Goal: Information Seeking & Learning: Learn about a topic

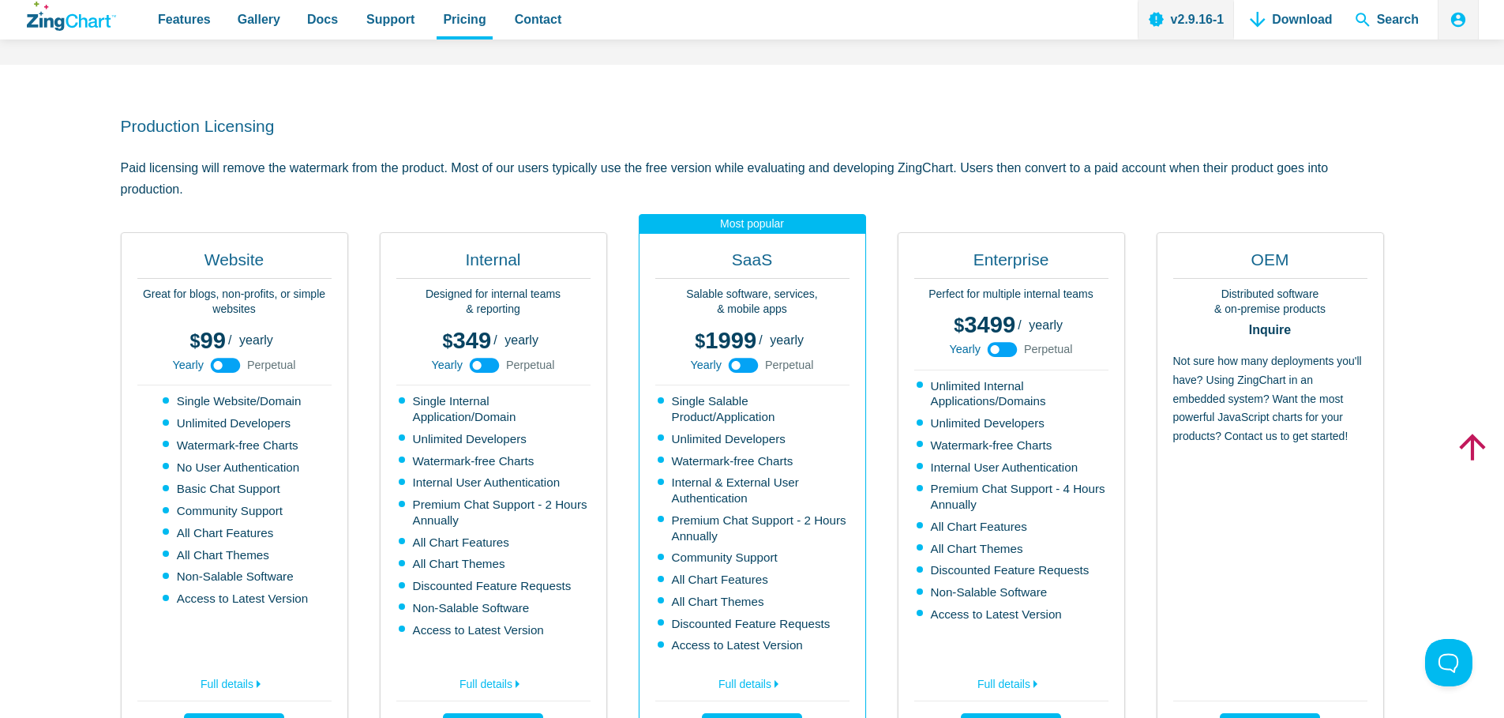
scroll to position [308, 0]
click at [224, 366] on use "App Content" at bounding box center [226, 363] width 30 height 15
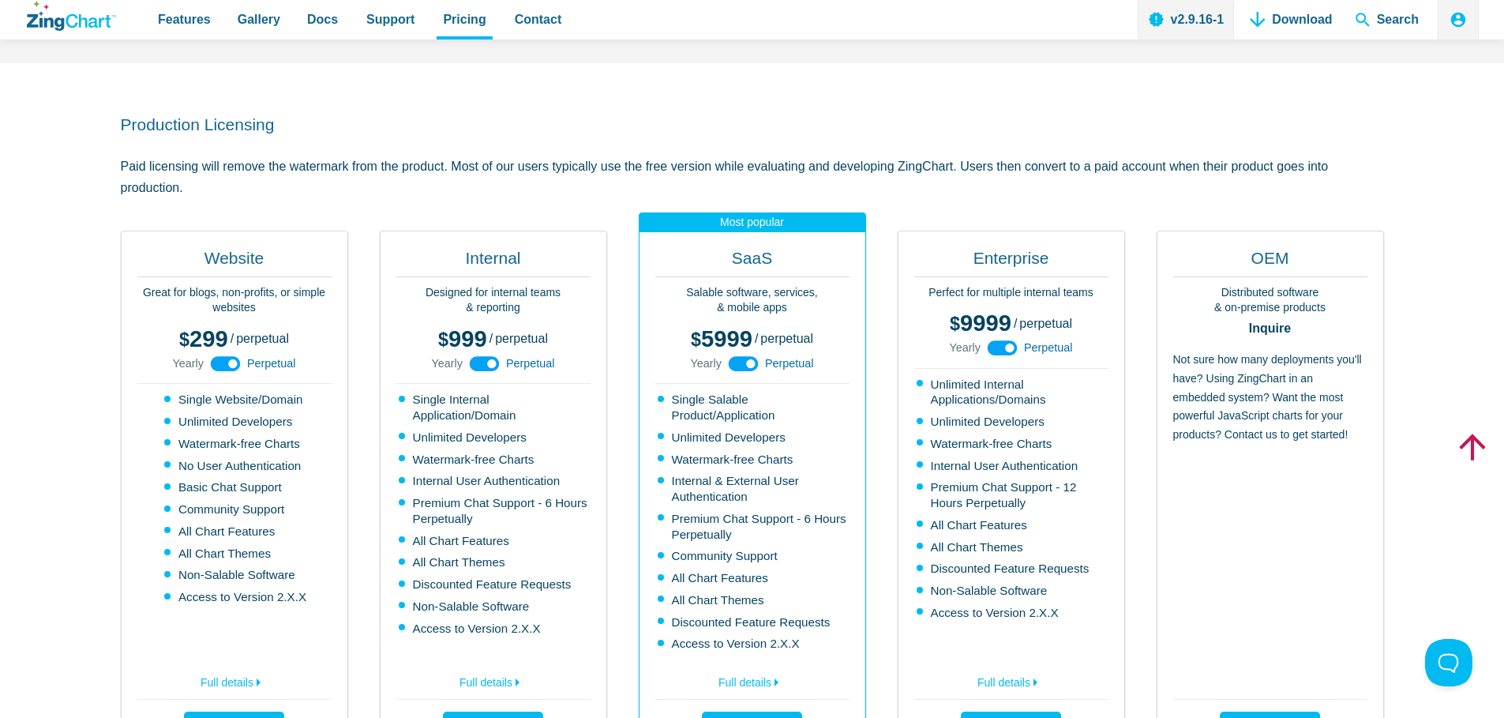
click at [226, 362] on use "App Content" at bounding box center [226, 363] width 30 height 15
click at [223, 363] on use "App Content" at bounding box center [226, 363] width 30 height 15
click at [218, 364] on use "App Content" at bounding box center [226, 363] width 30 height 15
click at [218, 364] on icon "App Content" at bounding box center [226, 364] width 36 height 36
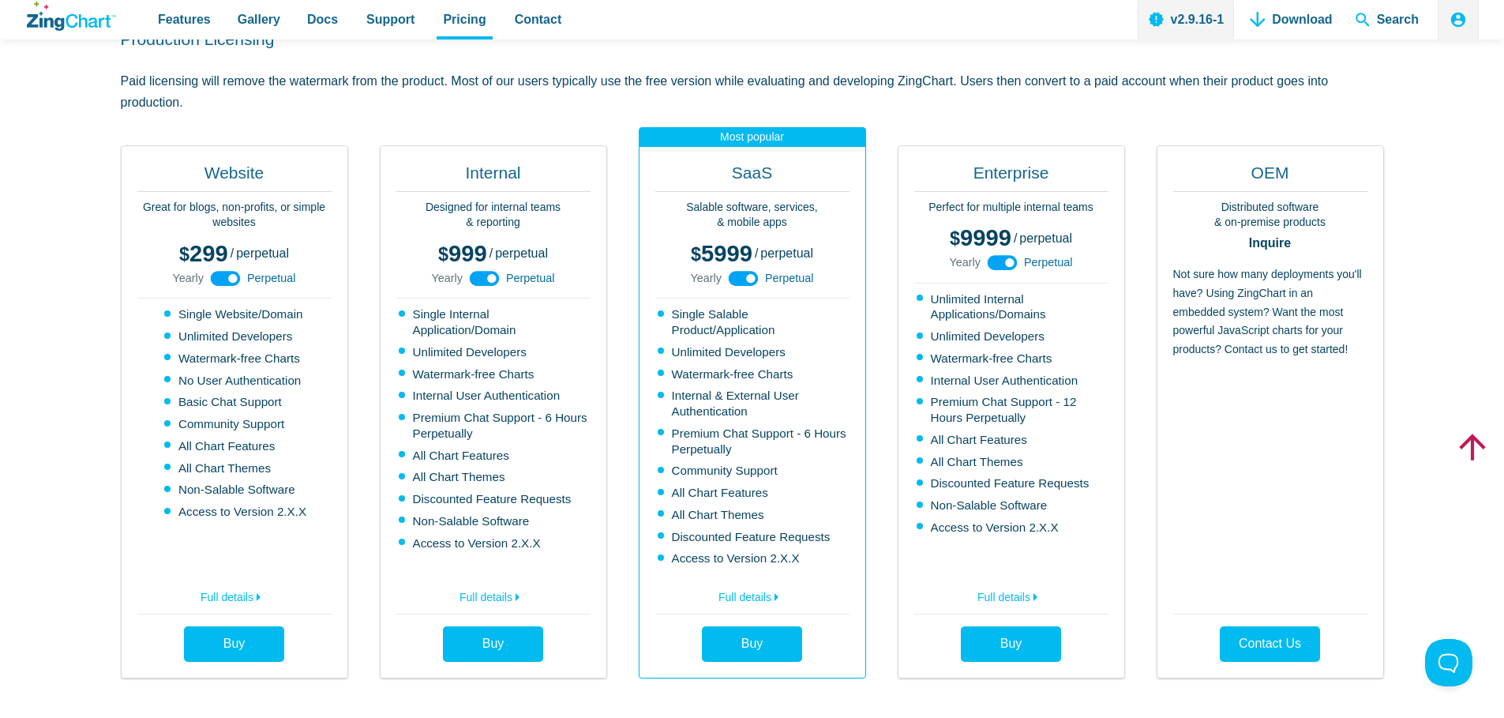
scroll to position [390, 0]
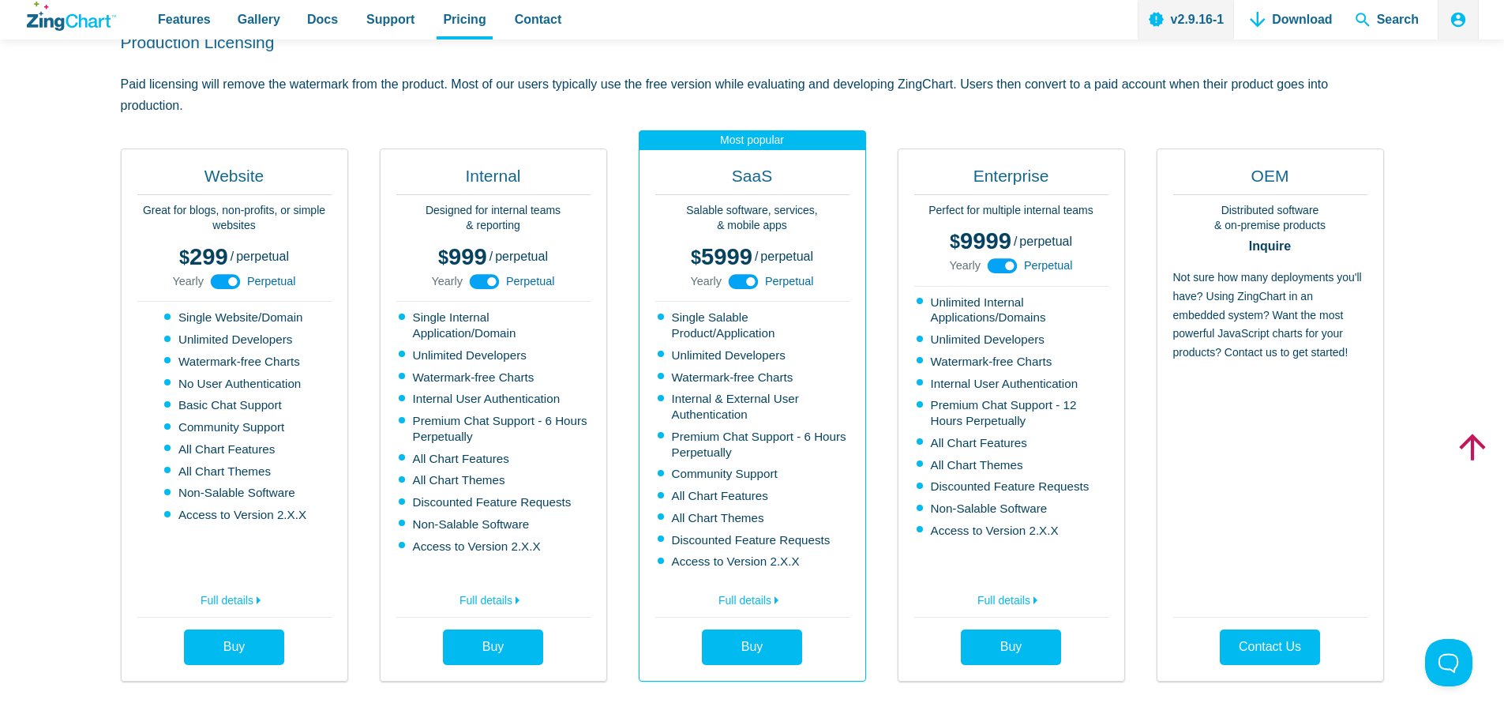
click at [487, 281] on icon "App Content" at bounding box center [485, 282] width 36 height 36
click at [484, 281] on use "App Content" at bounding box center [485, 281] width 30 height 15
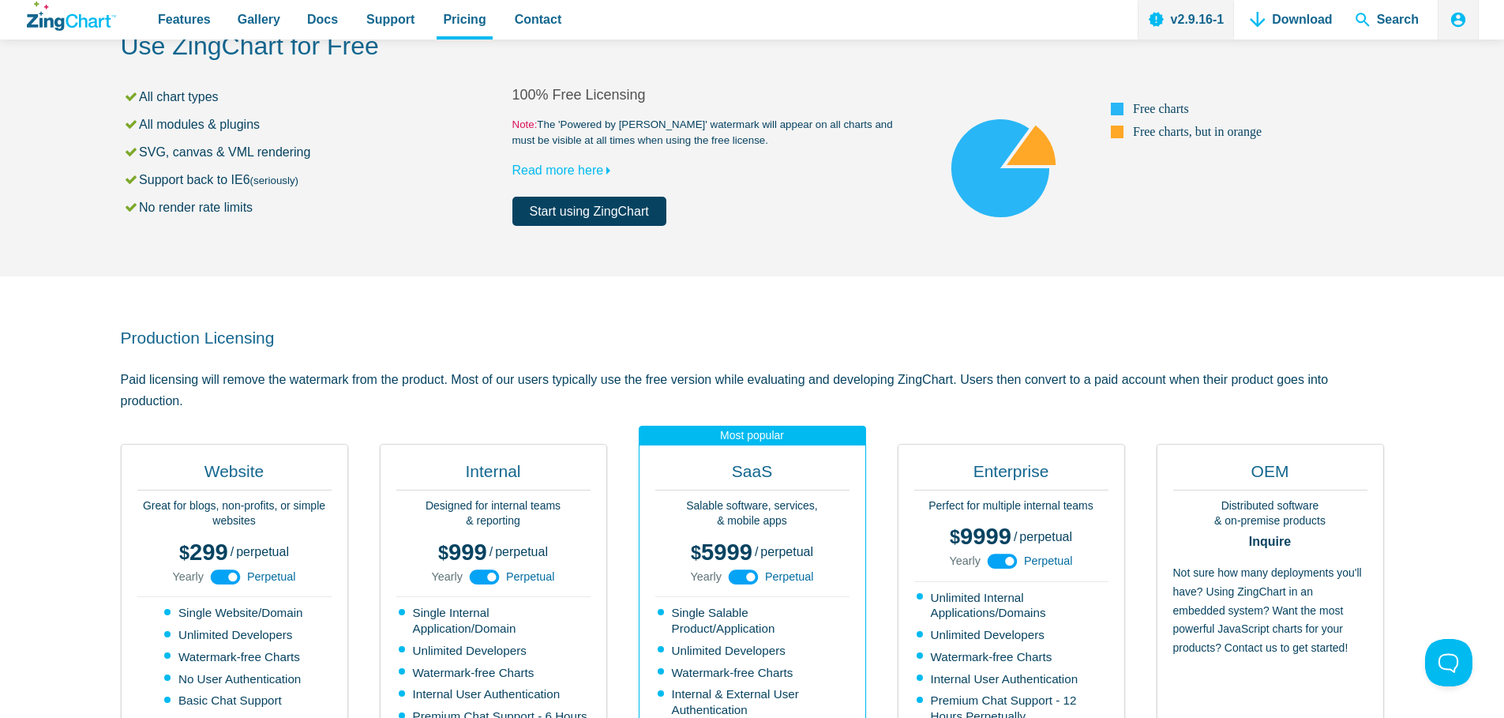
scroll to position [0, 0]
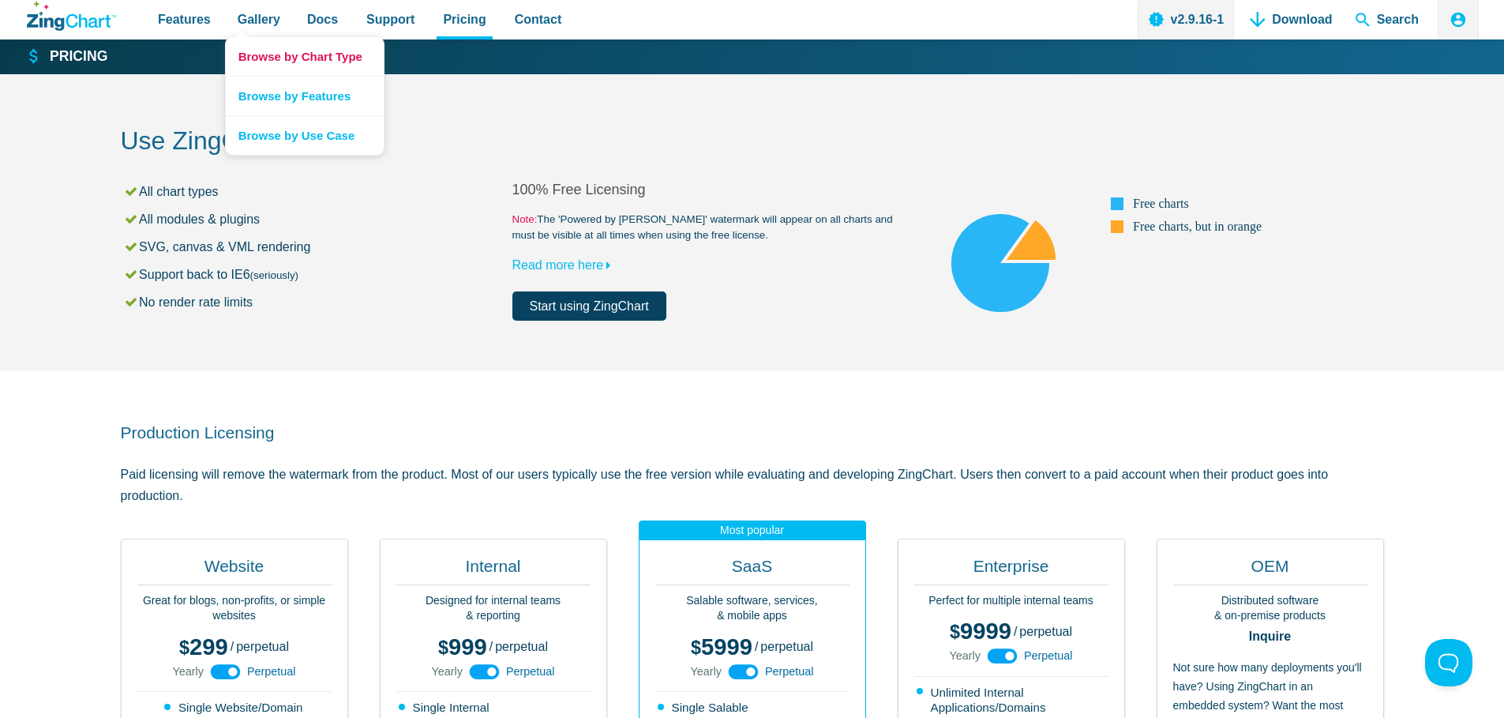
click at [298, 66] on link "Browse by Chart Type" at bounding box center [305, 56] width 158 height 39
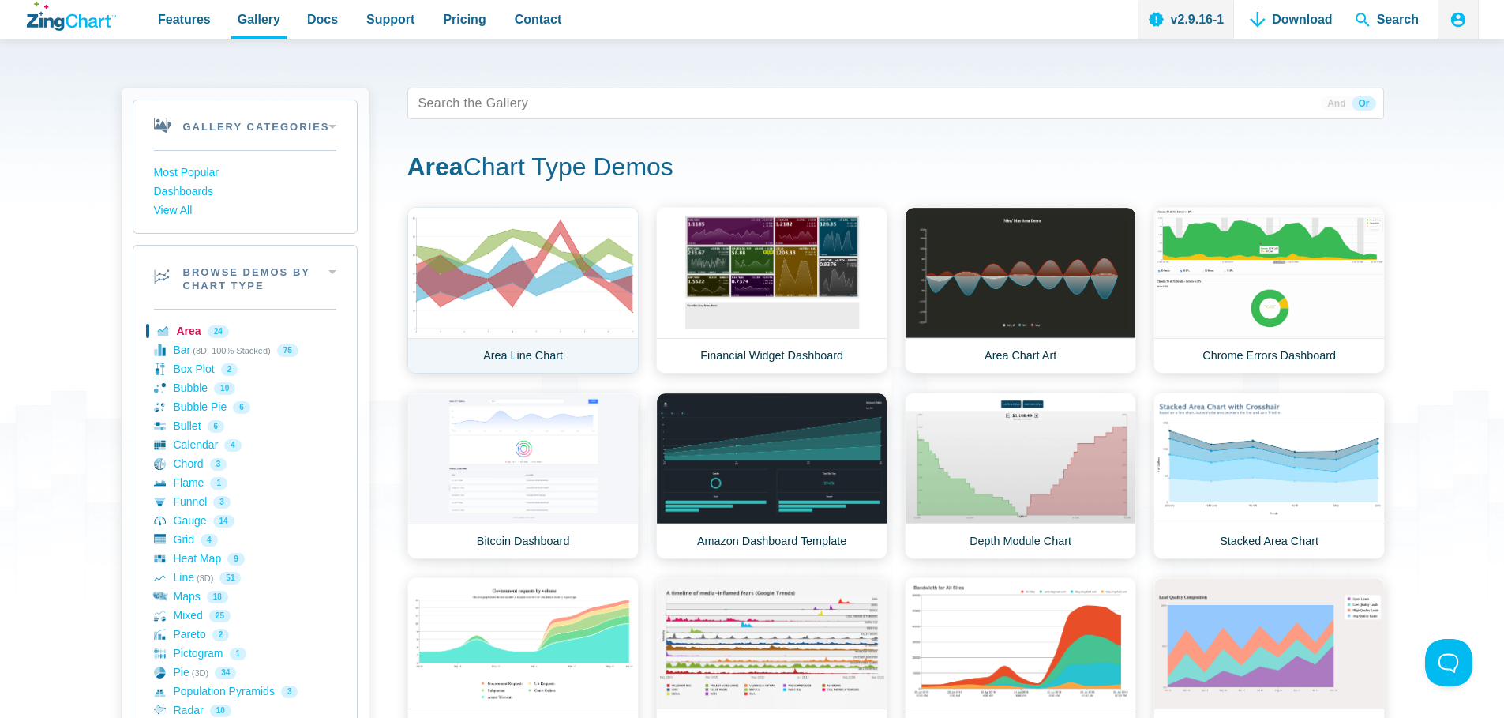
scroll to position [215, 0]
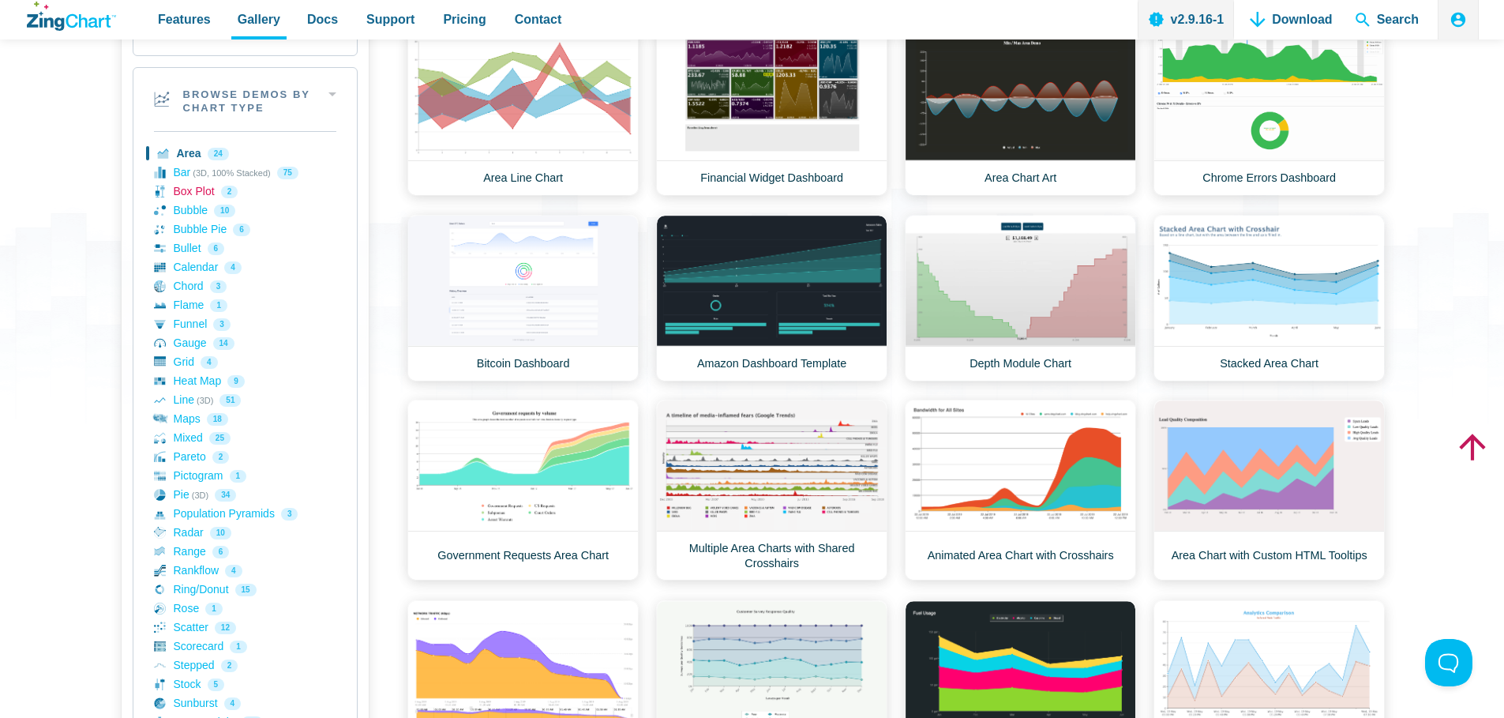
click at [191, 195] on link "Box Plot 2" at bounding box center [245, 191] width 182 height 19
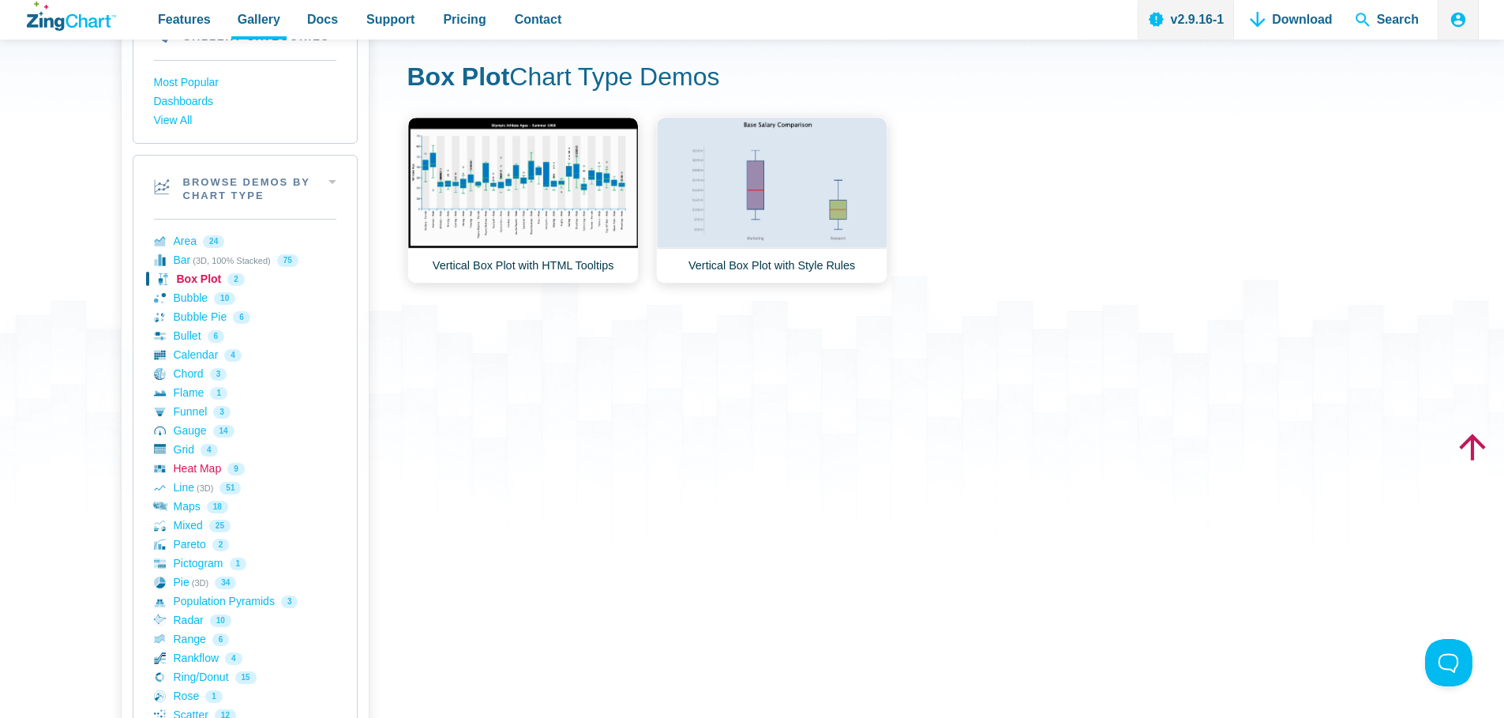
scroll to position [130, 0]
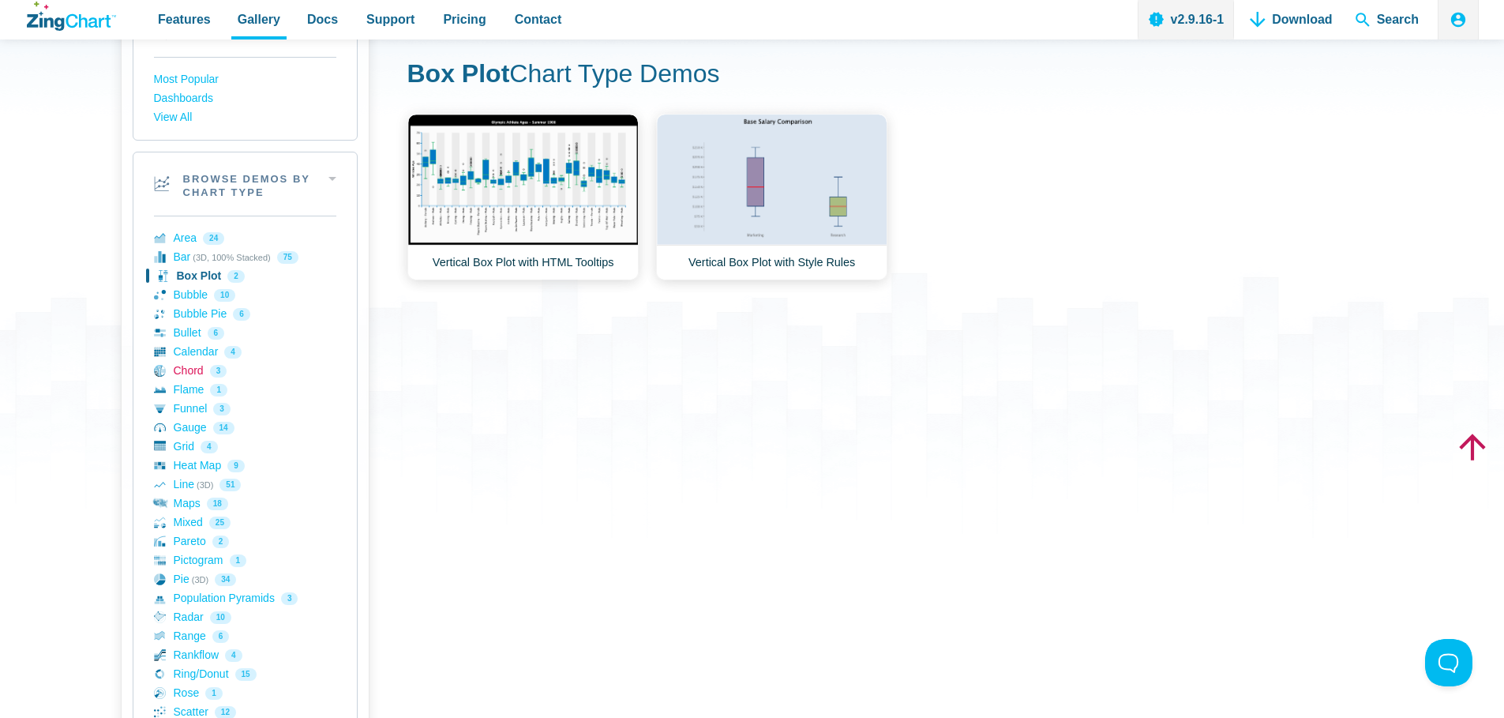
click at [193, 370] on link "Chord 3" at bounding box center [245, 371] width 182 height 19
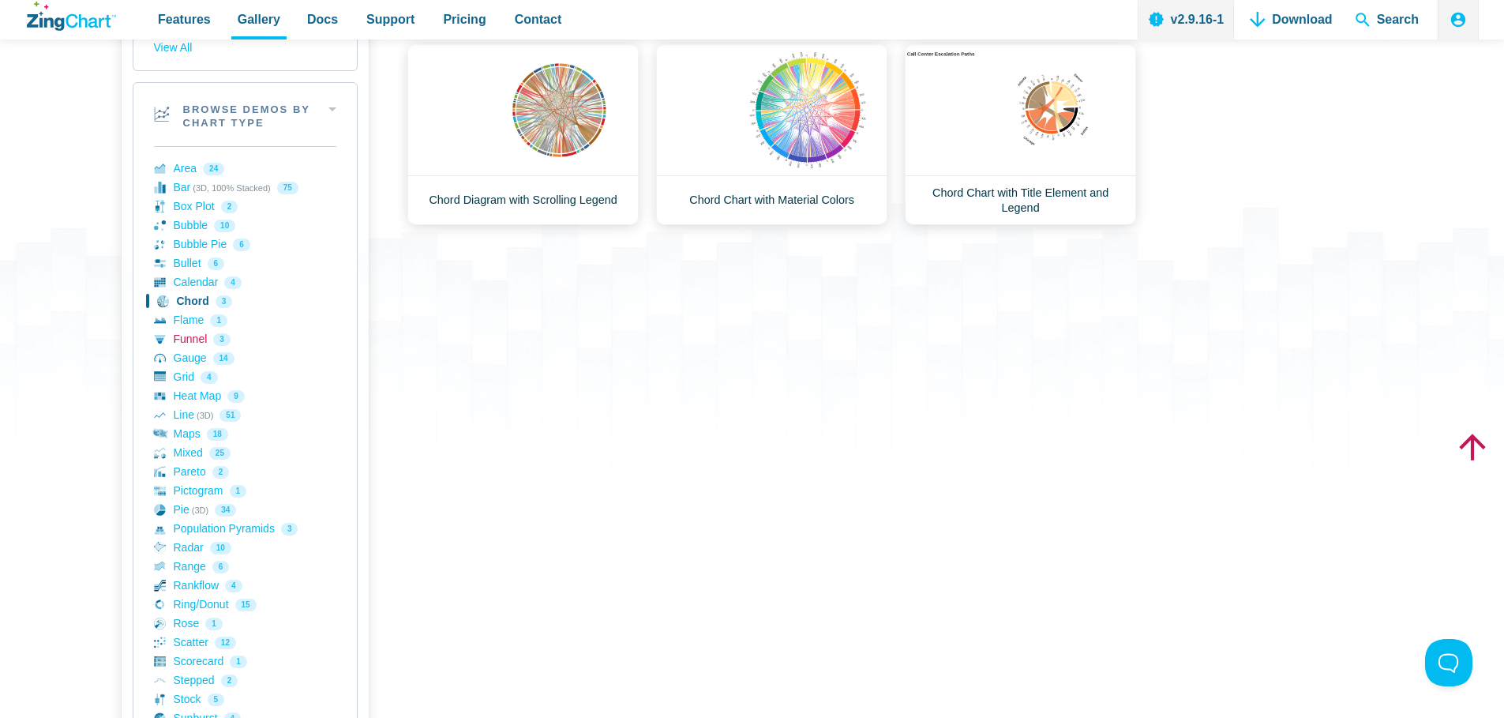
click at [191, 342] on link "Funnel 3" at bounding box center [245, 339] width 182 height 19
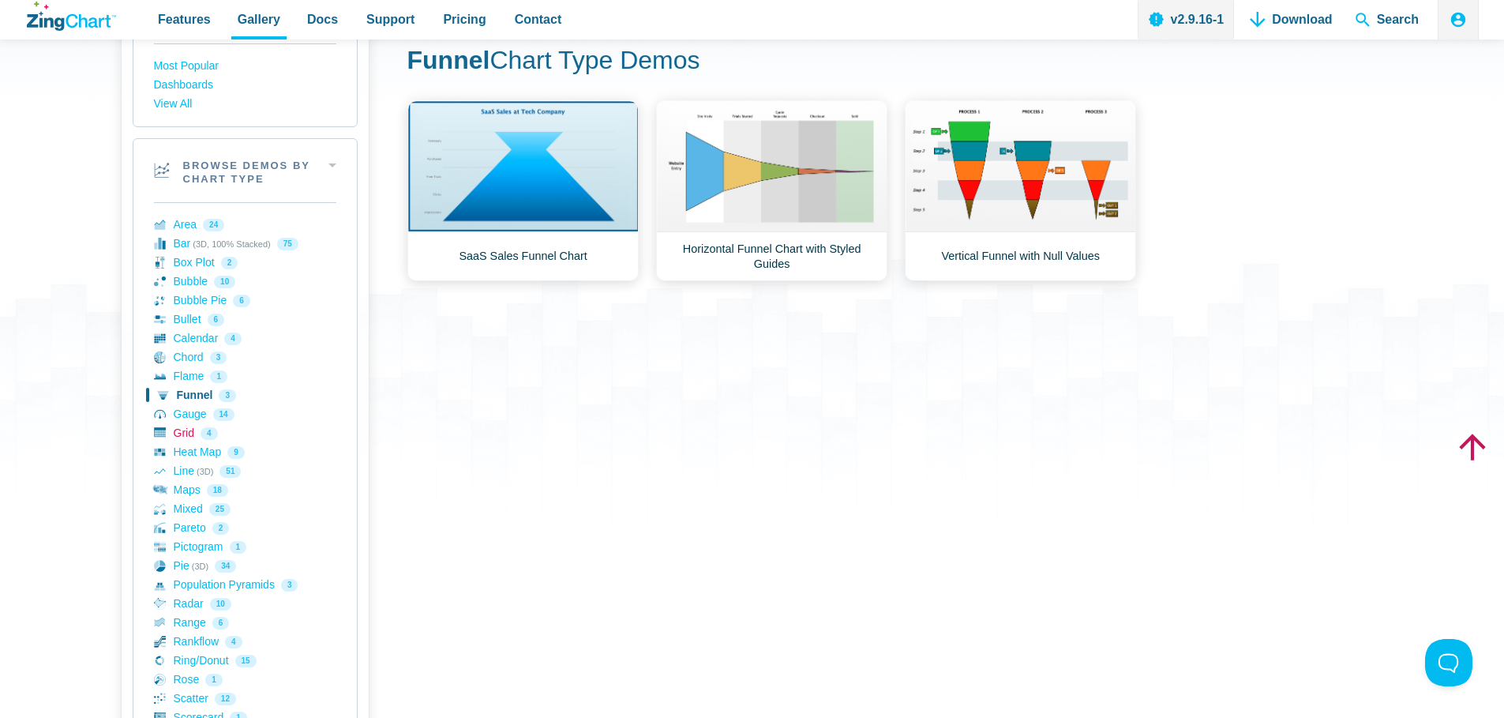
click at [179, 439] on link "Grid 4" at bounding box center [245, 433] width 182 height 19
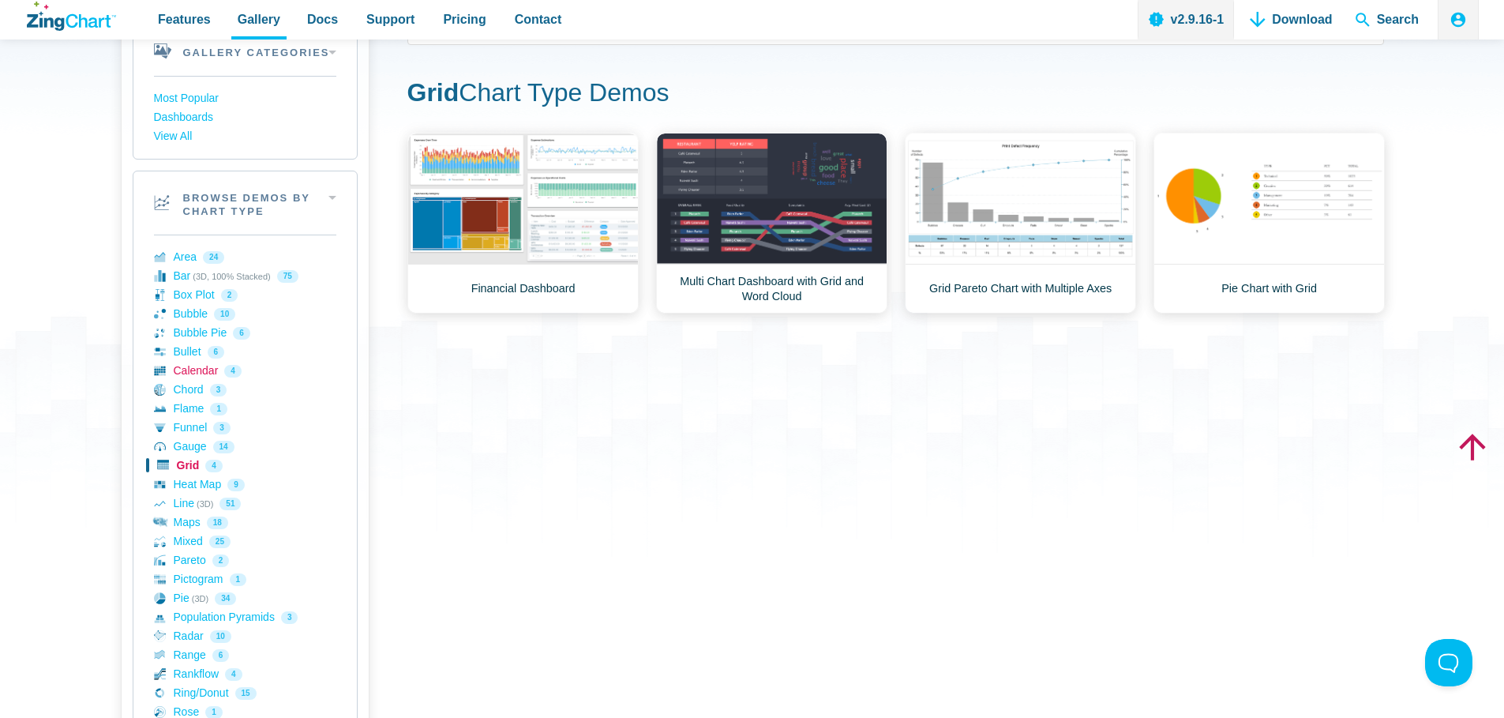
scroll to position [114, 0]
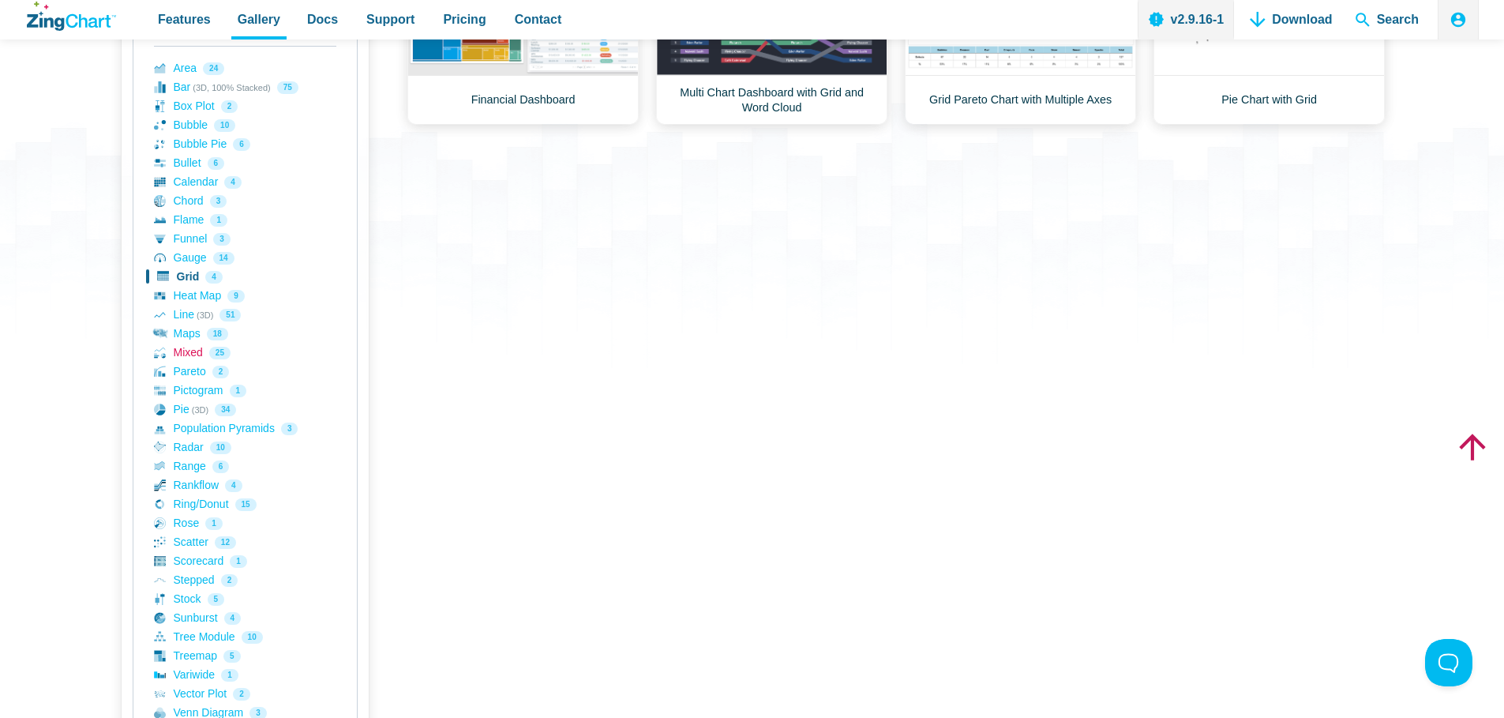
click at [177, 346] on link "Mixed 25" at bounding box center [245, 352] width 182 height 19
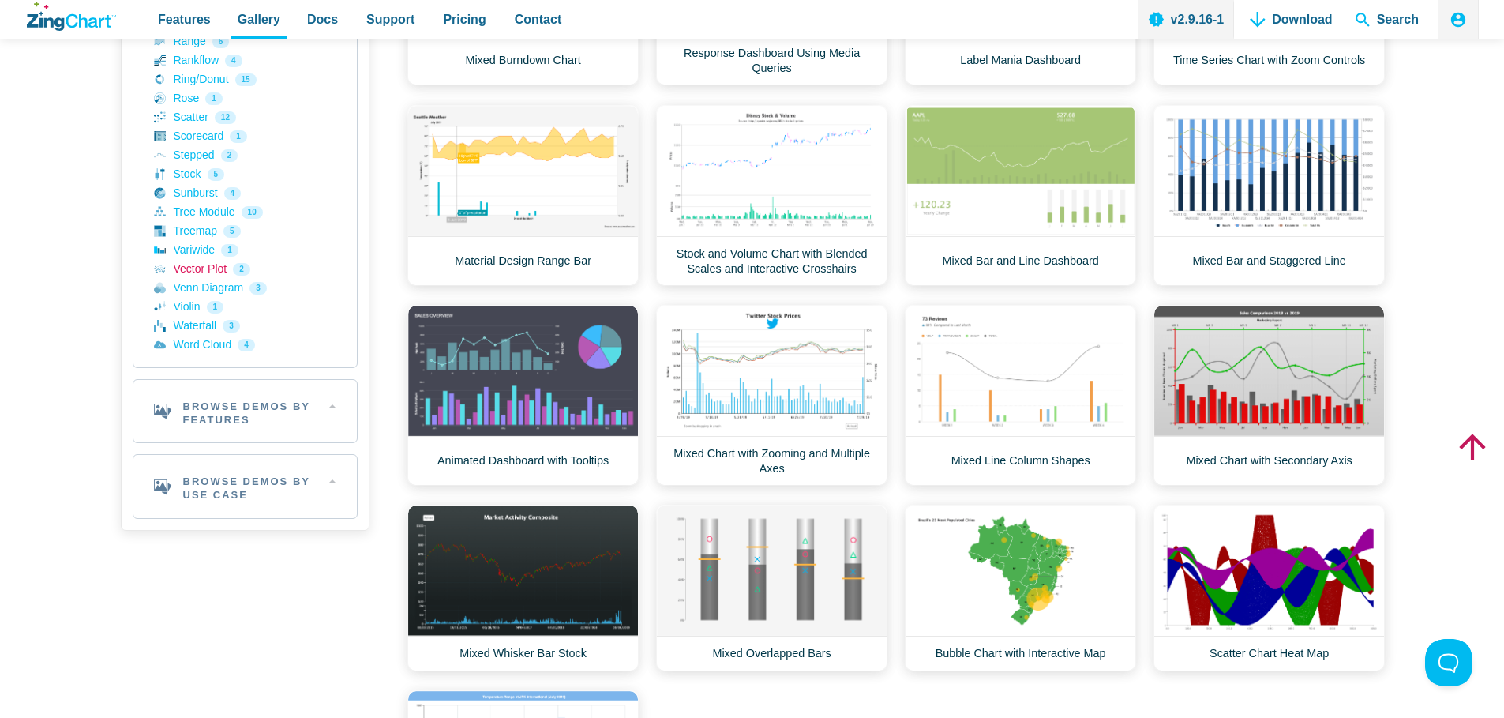
scroll to position [723, 0]
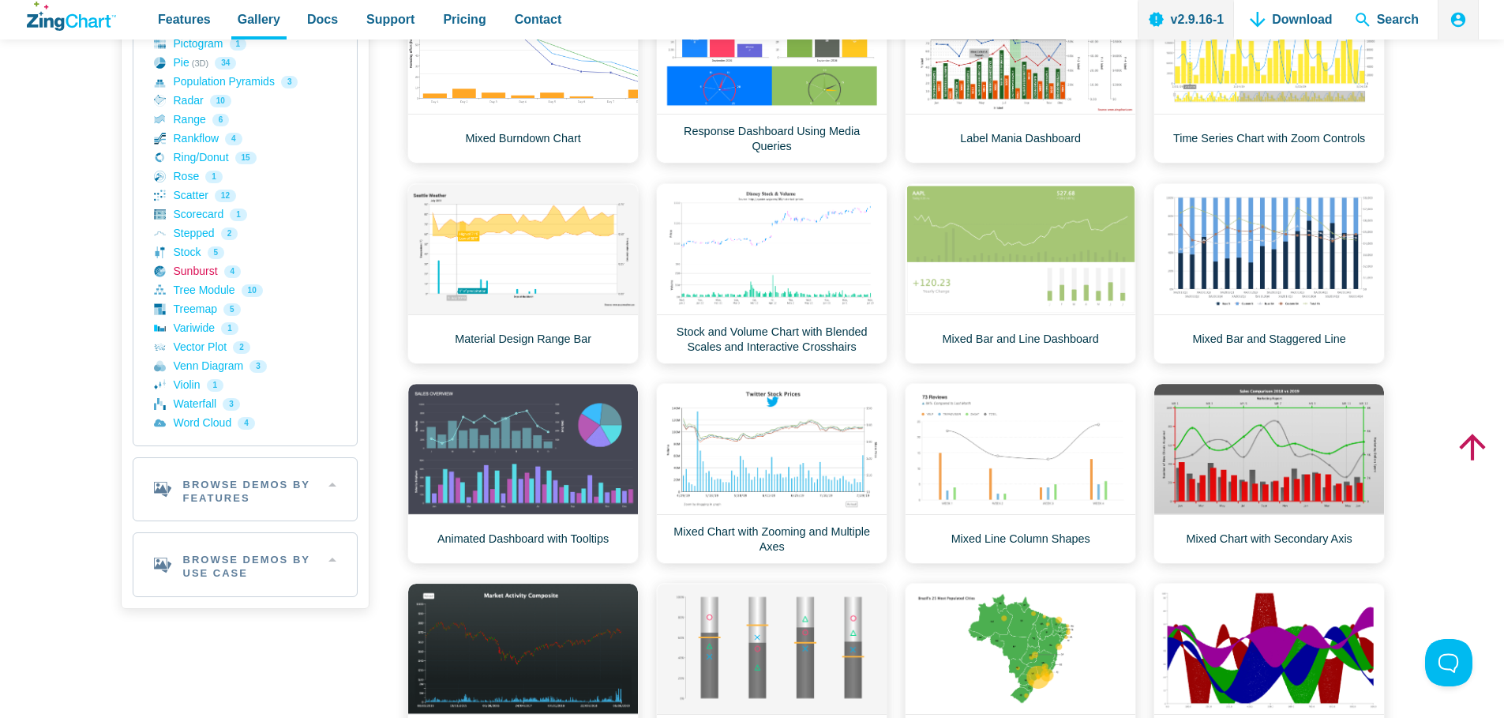
click at [201, 272] on link "Sunburst 4" at bounding box center [245, 271] width 182 height 19
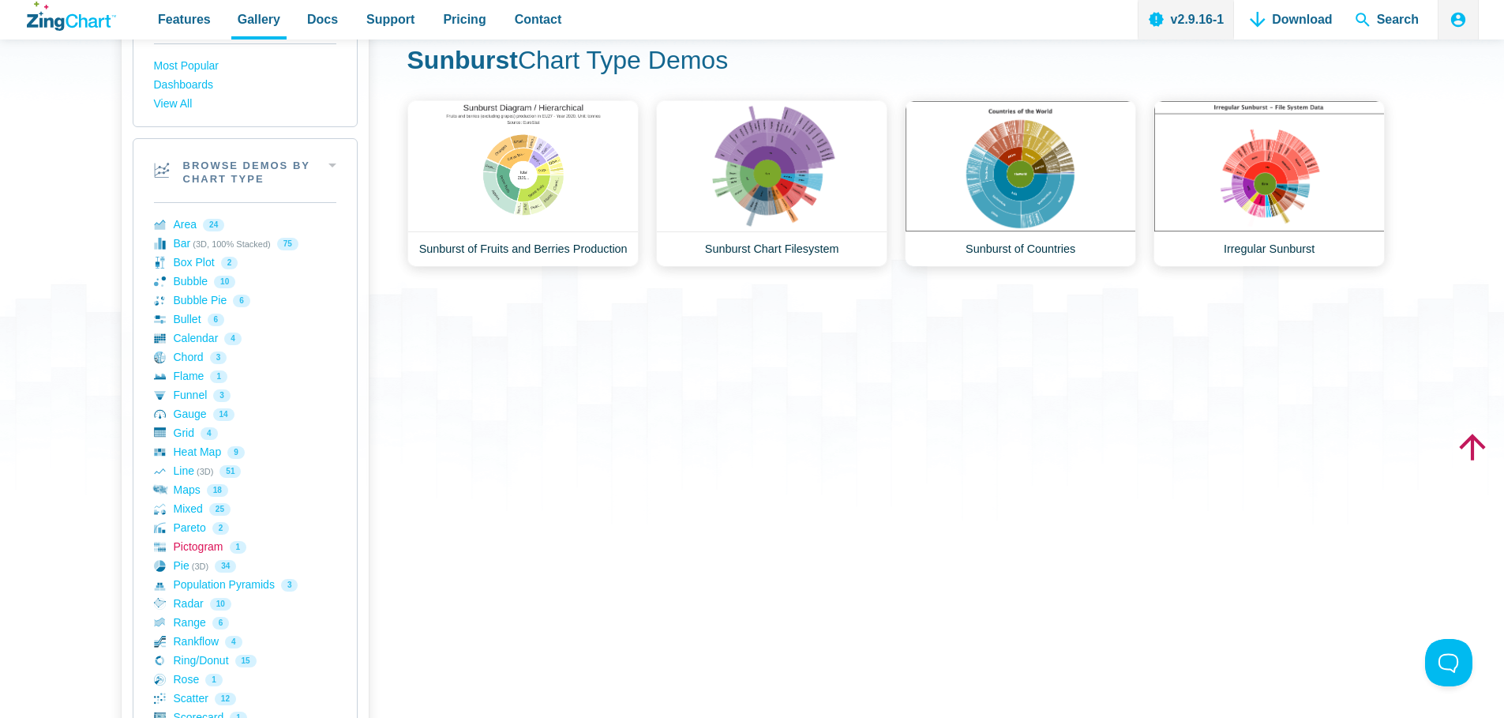
scroll to position [181, 0]
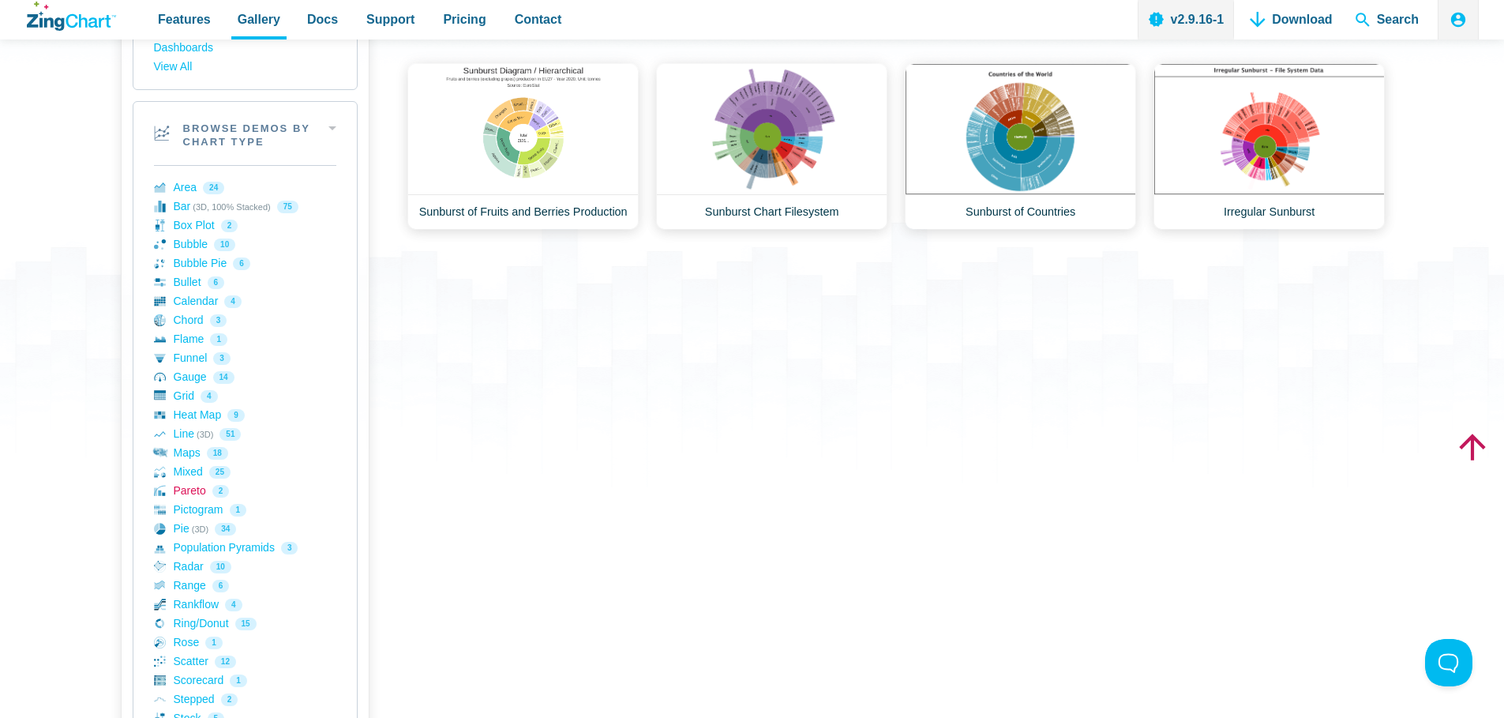
click at [192, 485] on link "Pareto 2" at bounding box center [245, 491] width 182 height 19
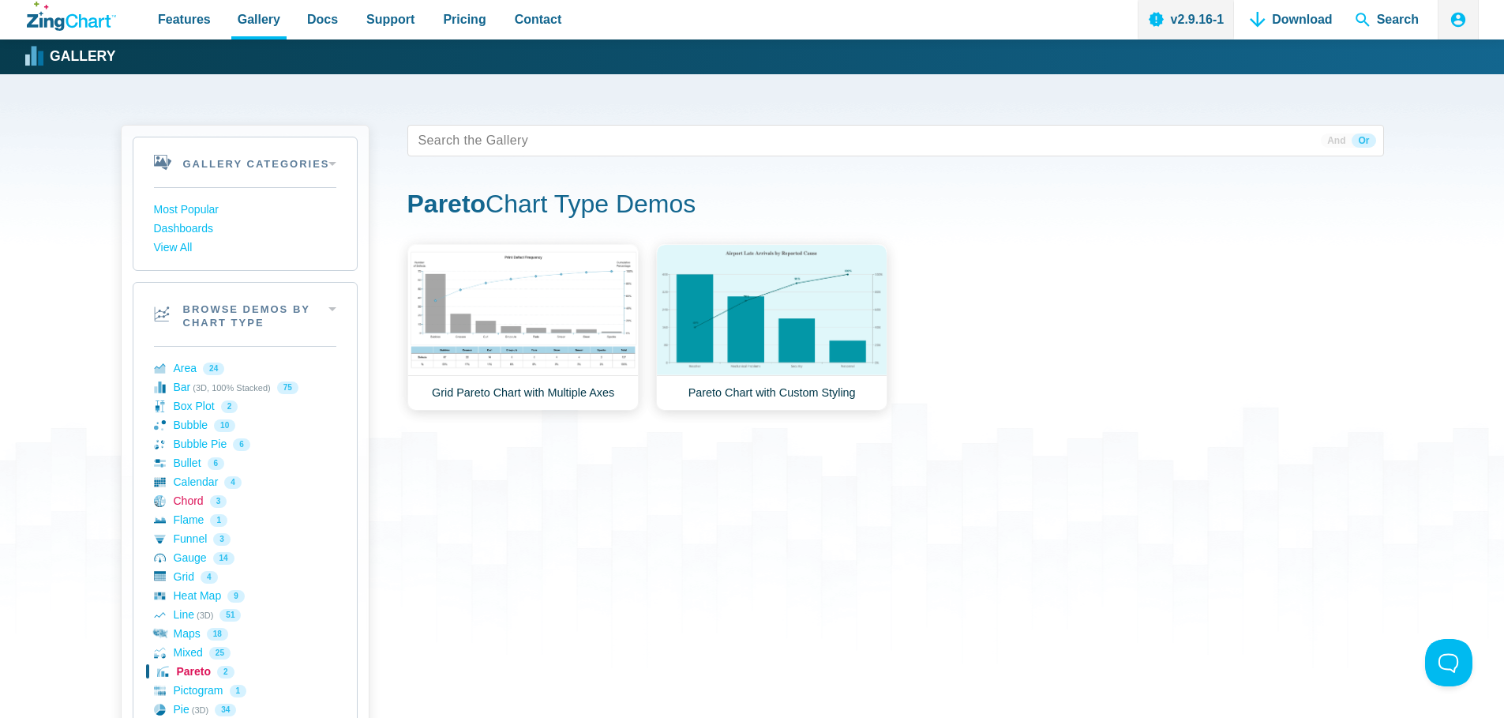
scroll to position [61, 0]
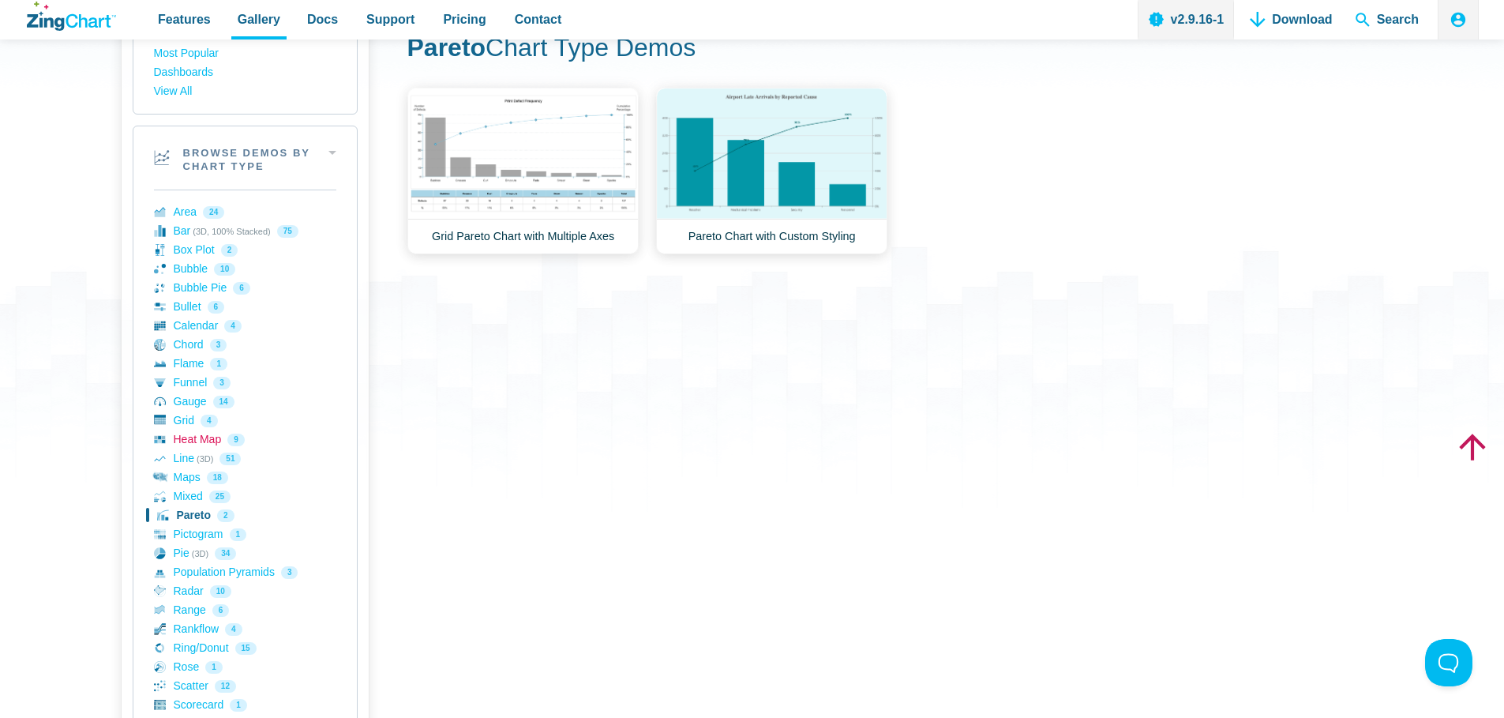
click at [189, 440] on link "Heat Map 9" at bounding box center [245, 439] width 182 height 19
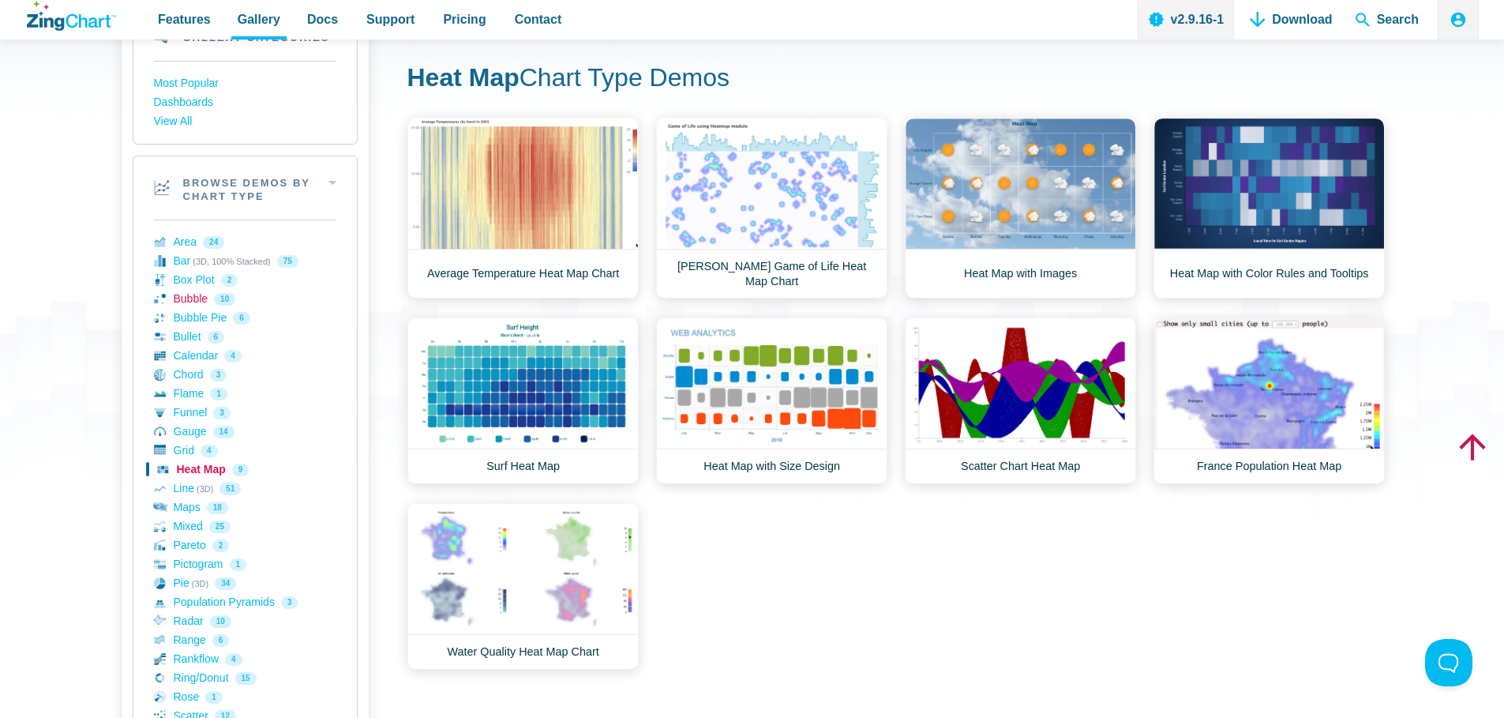
scroll to position [188, 0]
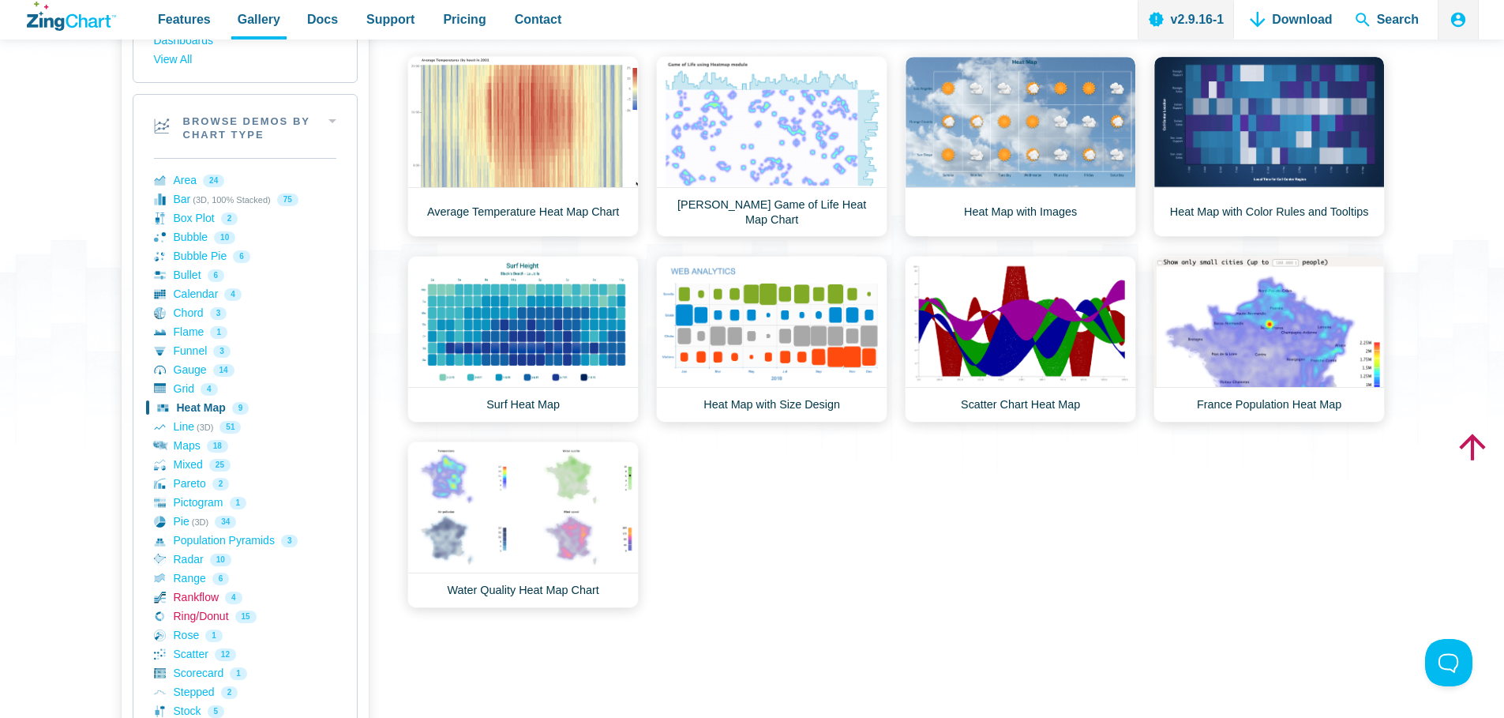
click at [187, 617] on link "Ring/Donut 15" at bounding box center [245, 616] width 182 height 19
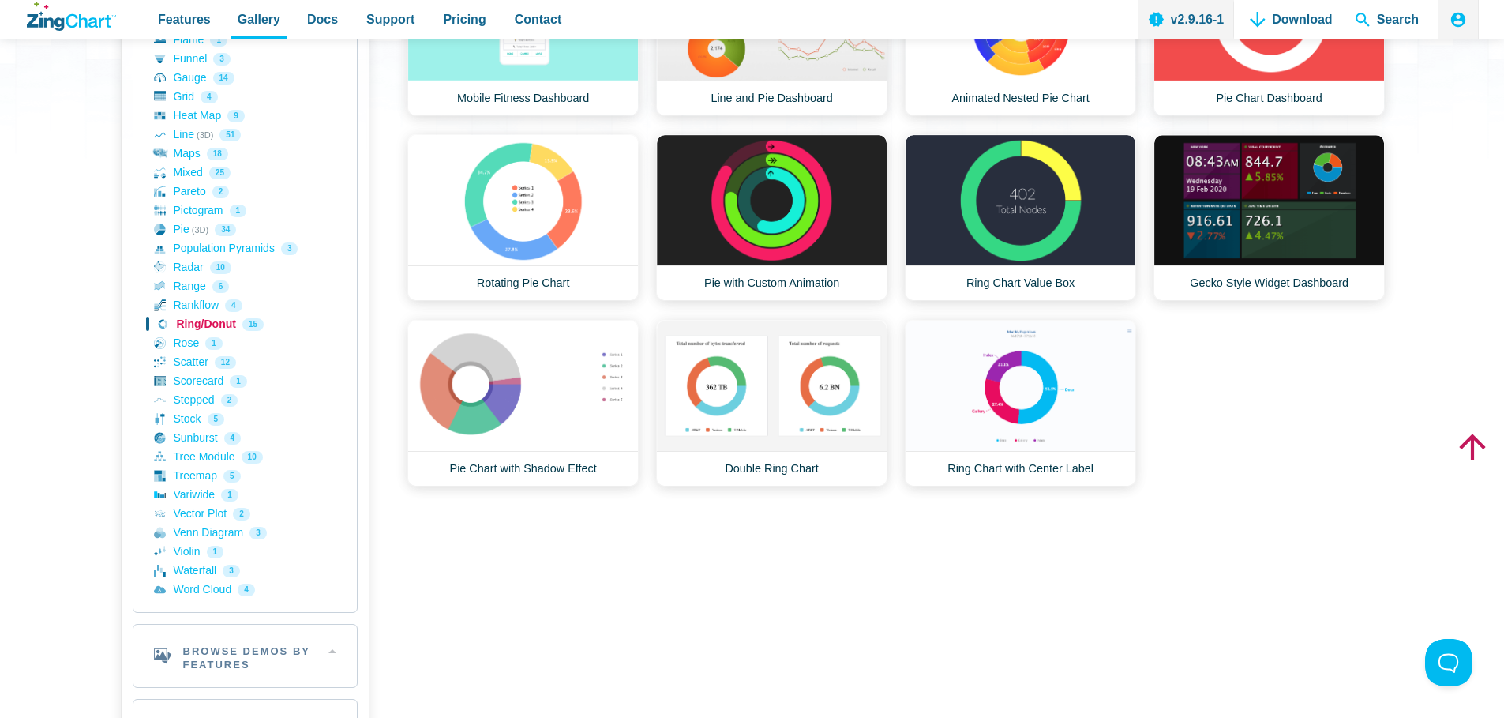
scroll to position [475, 0]
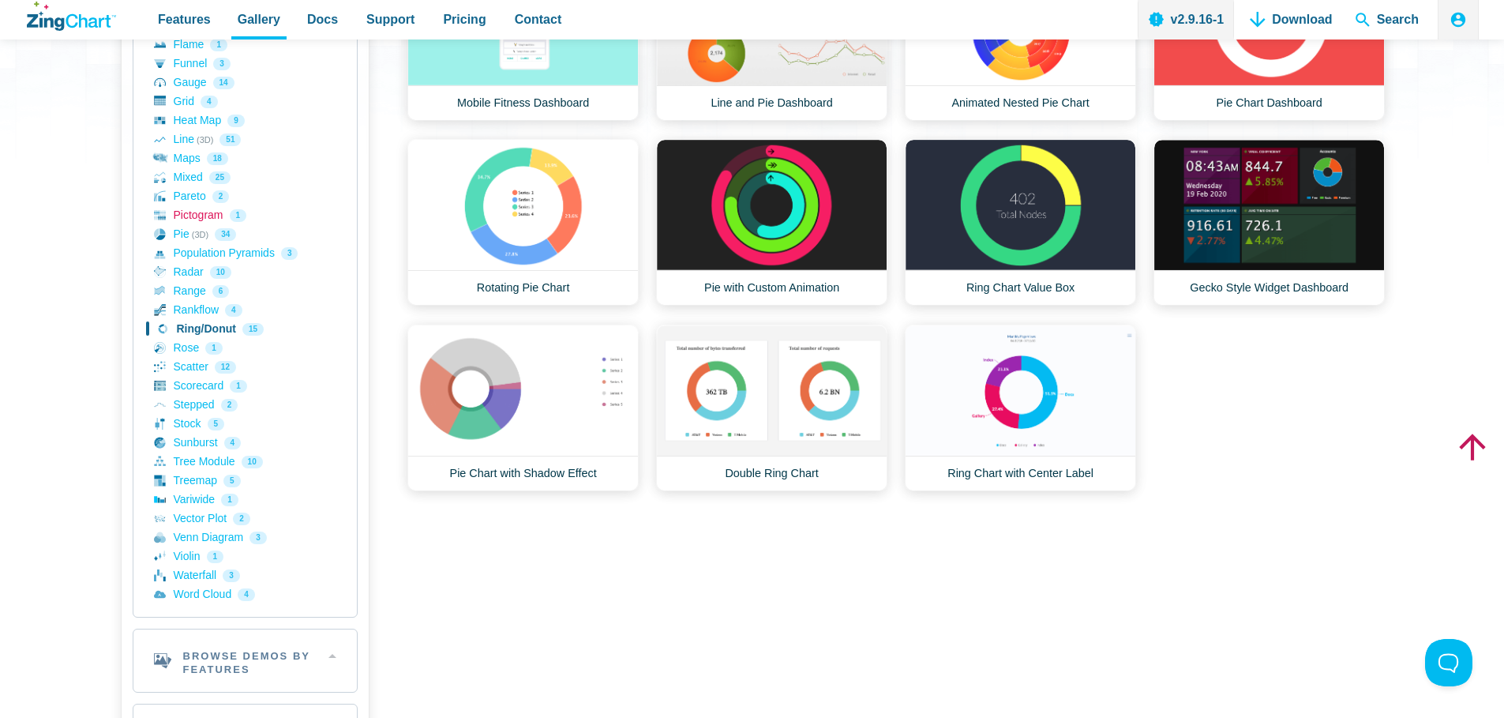
click at [183, 208] on link "Pictogram 1" at bounding box center [245, 215] width 182 height 19
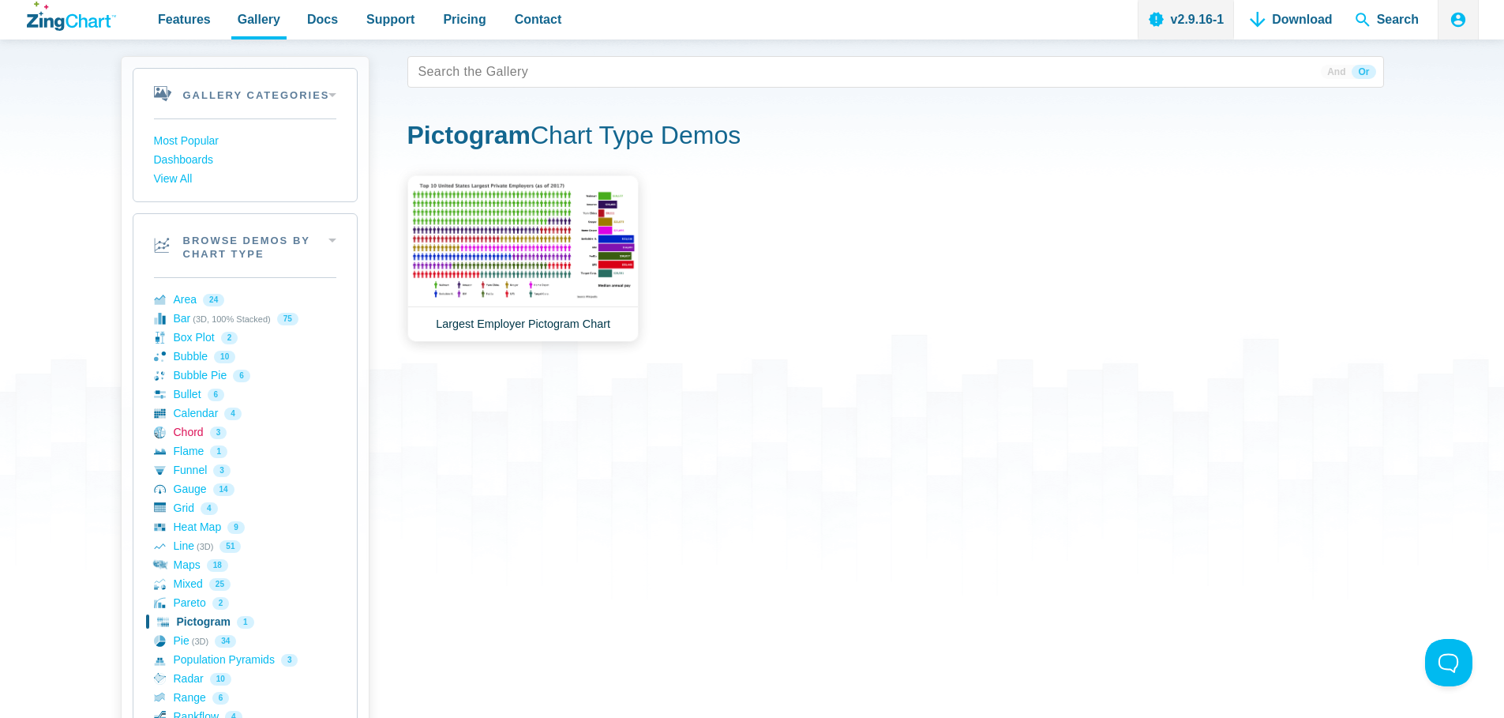
click at [190, 427] on link "Chord 3" at bounding box center [245, 432] width 182 height 19
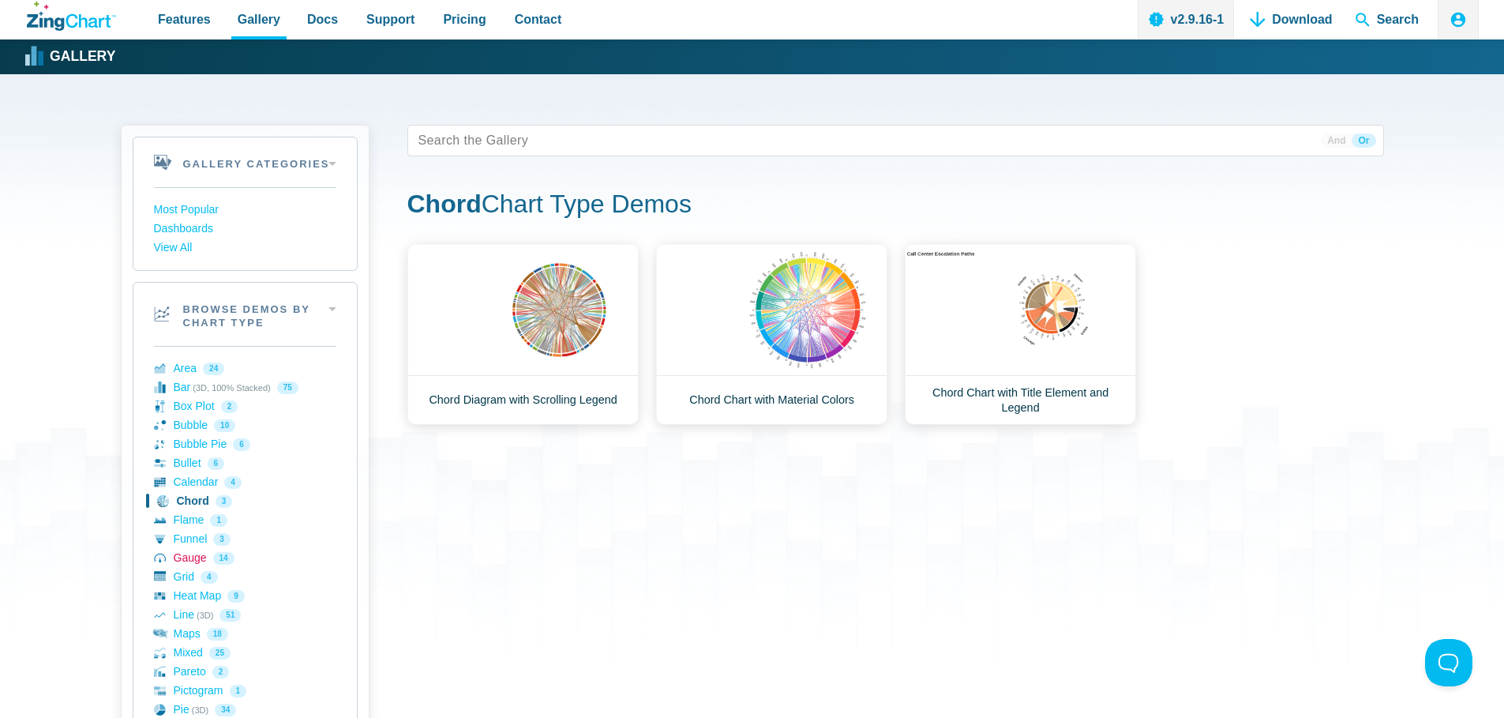
click at [189, 549] on link "Gauge 14" at bounding box center [245, 558] width 182 height 19
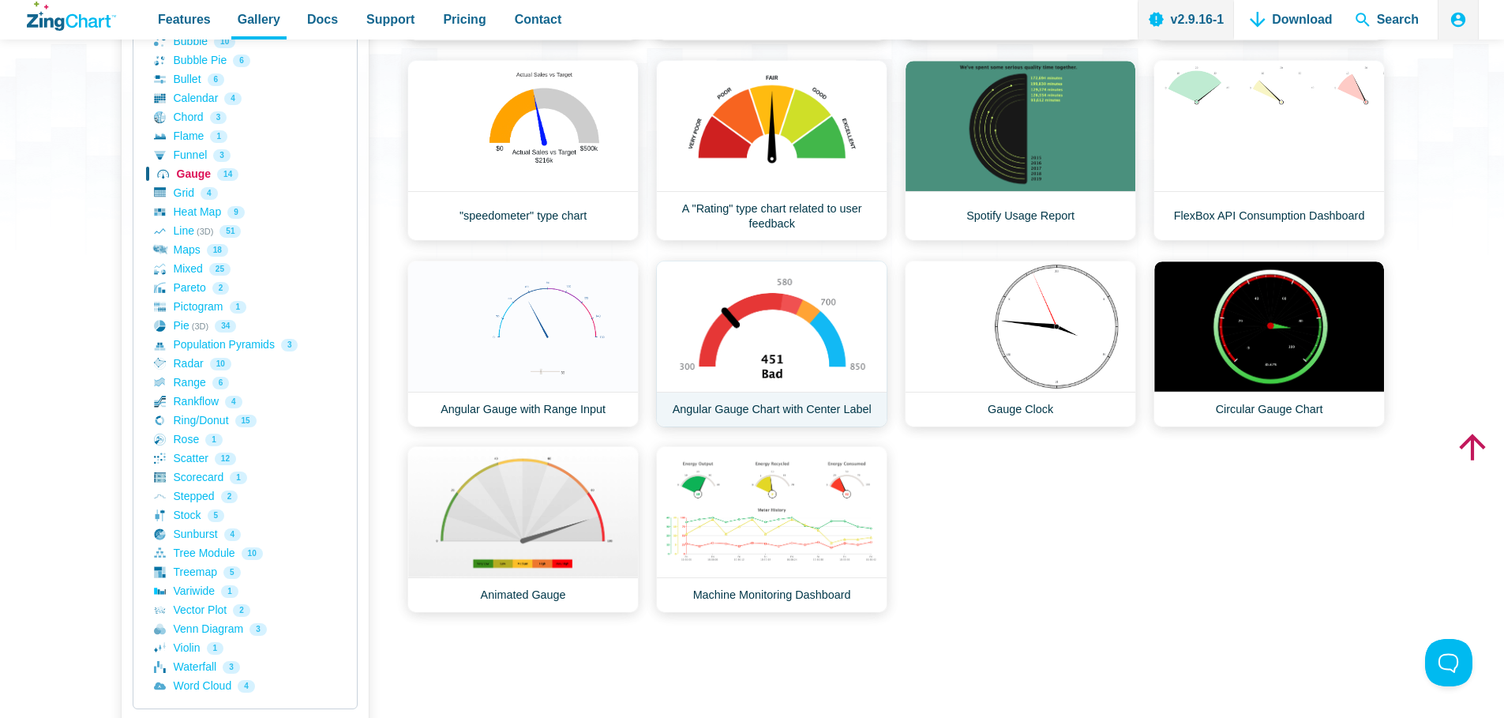
scroll to position [400, 0]
